Goal: Find specific page/section: Find specific page/section

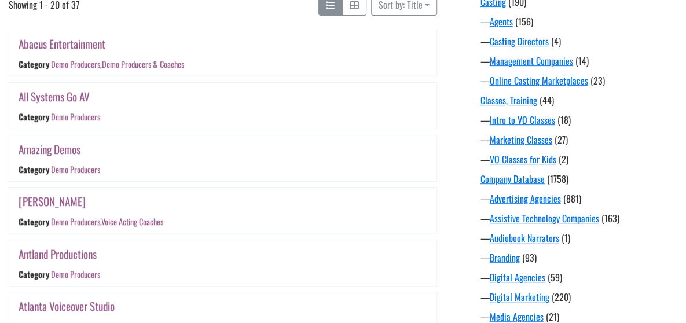
scroll to position [247, 0]
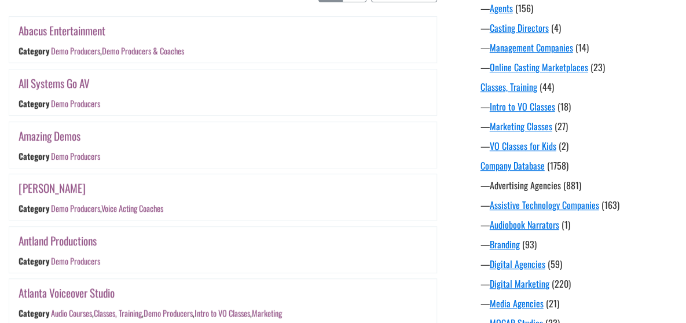
click at [525, 186] on link "Advertising Agencies" at bounding box center [525, 185] width 71 height 14
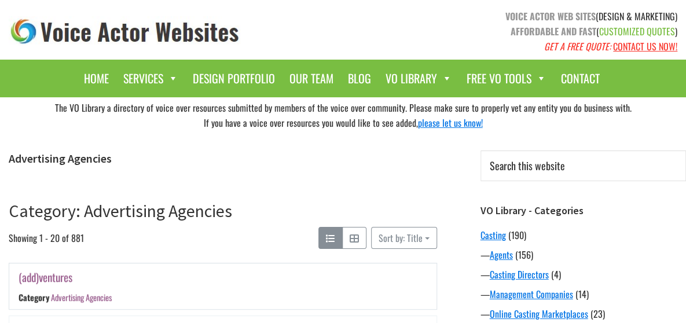
click at [96, 296] on link "Advertising Agencies" at bounding box center [81, 298] width 61 height 12
click at [684, 313] on div "— Online Casting Marketplaces (23)" at bounding box center [584, 314] width 206 height 14
